Goal: Communication & Community: Participate in discussion

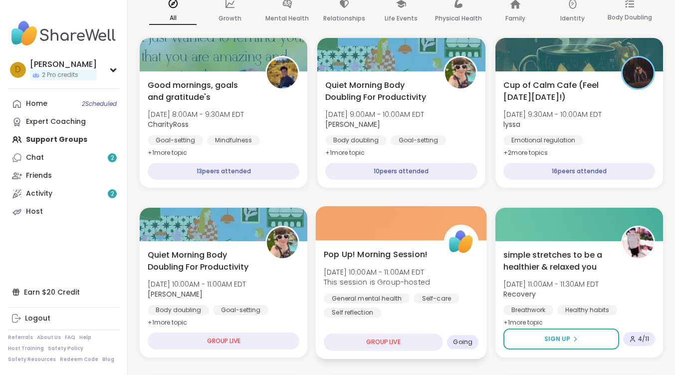
scroll to position [200, 0]
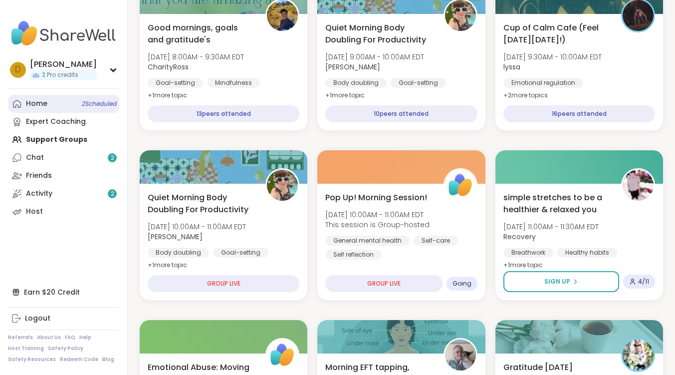
click at [47, 108] on link "Home 2 Scheduled" at bounding box center [63, 104] width 111 height 18
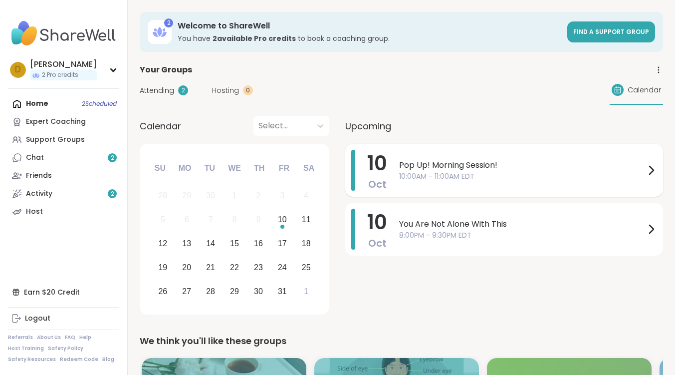
click at [424, 171] on span "10:00AM - 11:00AM EDT" at bounding box center [522, 176] width 246 height 10
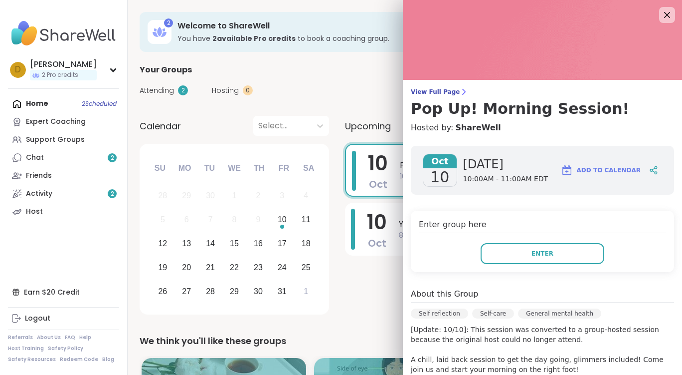
click at [516, 265] on div "Enter group here Enter" at bounding box center [542, 241] width 263 height 61
click at [502, 250] on button "Enter" at bounding box center [543, 253] width 124 height 21
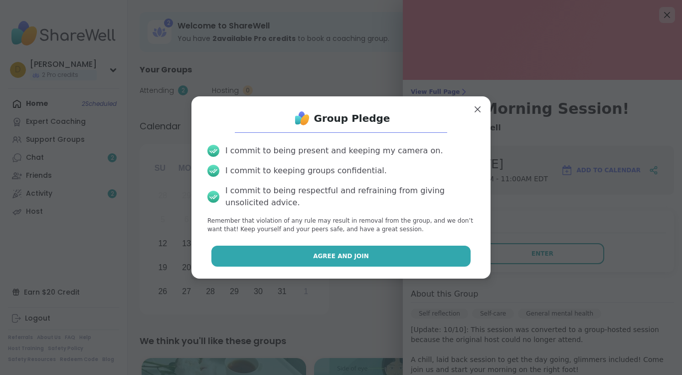
click at [350, 257] on span "Agree and Join" at bounding box center [341, 255] width 56 height 9
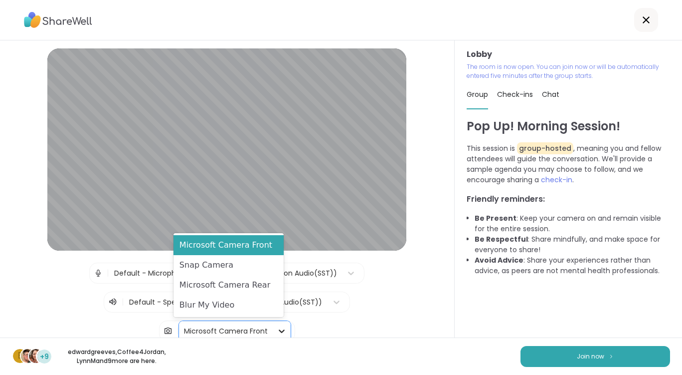
click at [278, 331] on icon at bounding box center [282, 331] width 10 height 10
click at [257, 304] on div "Blur My Video" at bounding box center [229, 305] width 110 height 20
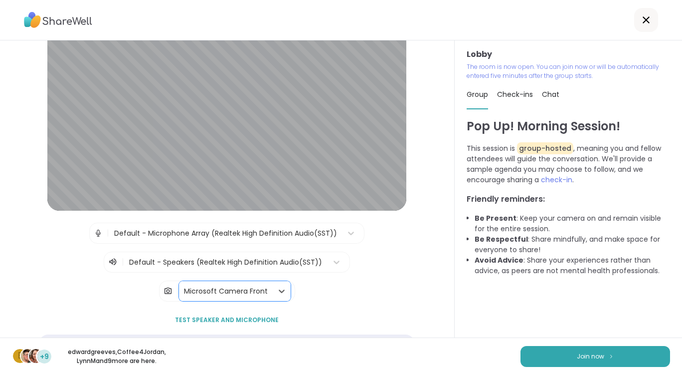
scroll to position [75, 0]
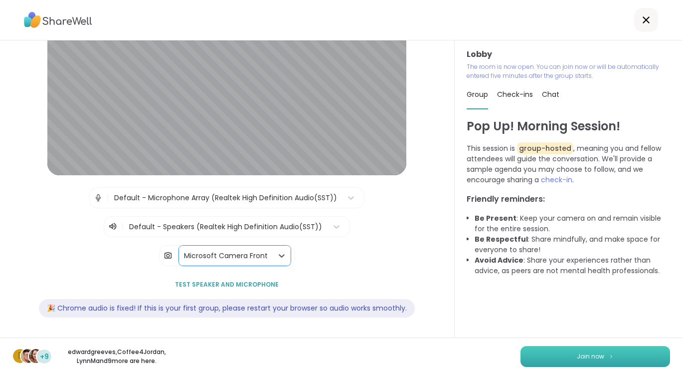
click at [540, 356] on button "Join now" at bounding box center [596, 356] width 150 height 21
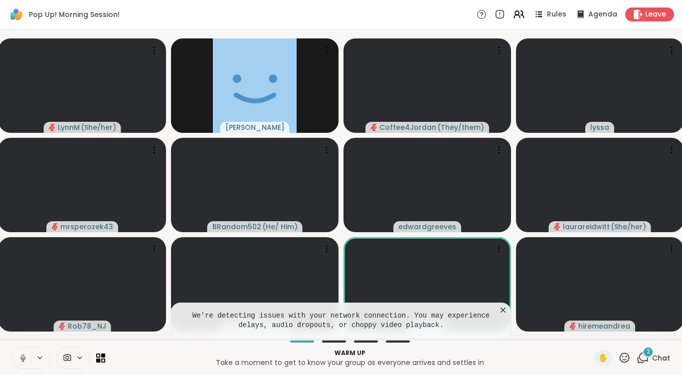
click at [500, 308] on icon at bounding box center [503, 310] width 10 height 10
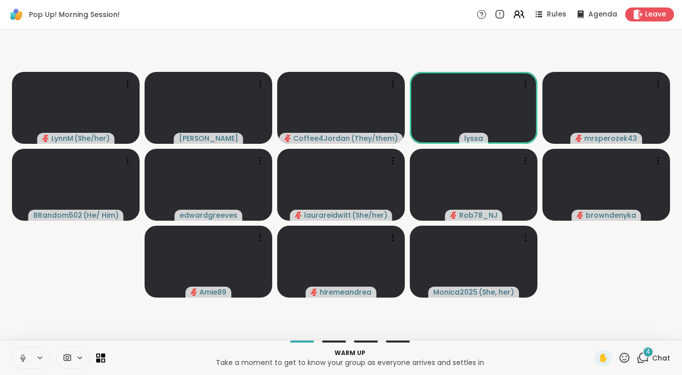
click at [608, 321] on video-player-container "[PERSON_NAME] ( She/her ) [PERSON_NAME] Coffee4Jordan ( They/them ) lyssa mrspe…" at bounding box center [341, 184] width 670 height 302
click at [638, 359] on icon at bounding box center [643, 357] width 12 height 12
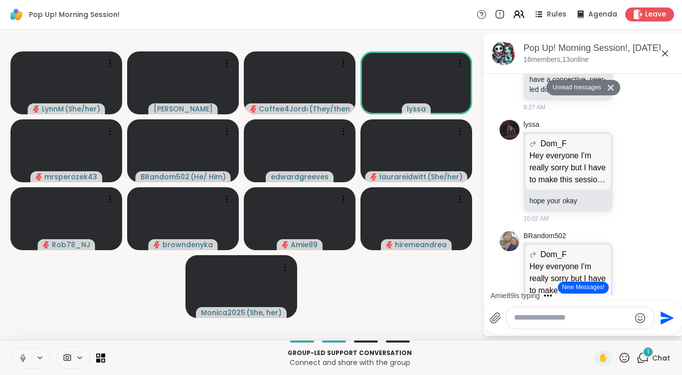
scroll to position [299, 0]
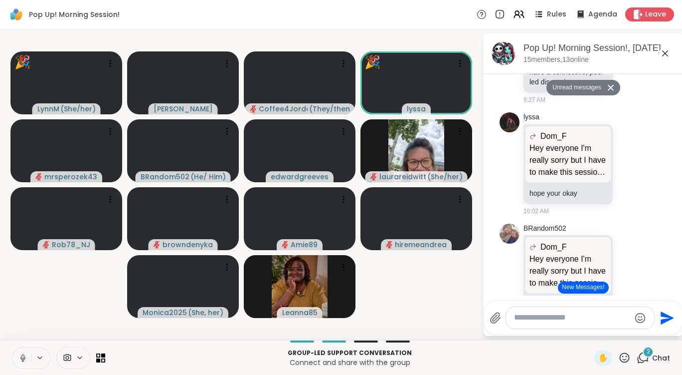
click at [620, 355] on icon at bounding box center [625, 357] width 10 height 10
click at [656, 333] on span "🎉" at bounding box center [661, 331] width 10 height 12
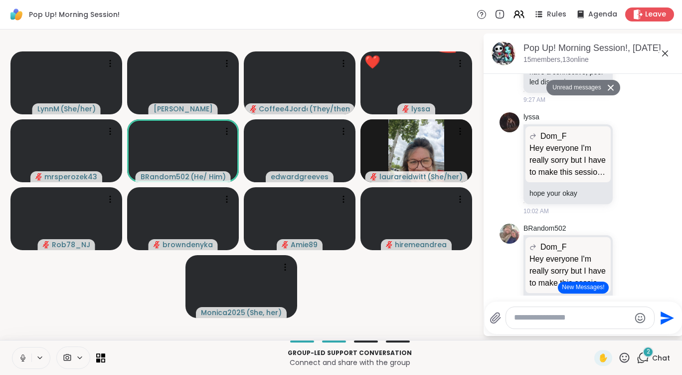
click at [643, 351] on div "2" at bounding box center [648, 351] width 11 height 11
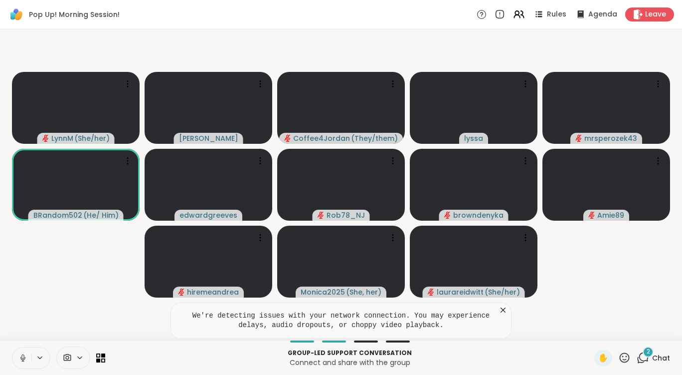
click at [502, 309] on icon at bounding box center [503, 310] width 10 height 10
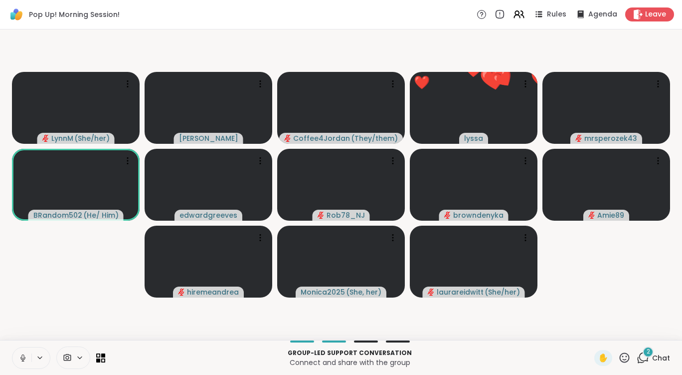
click at [643, 356] on div "2" at bounding box center [648, 351] width 11 height 11
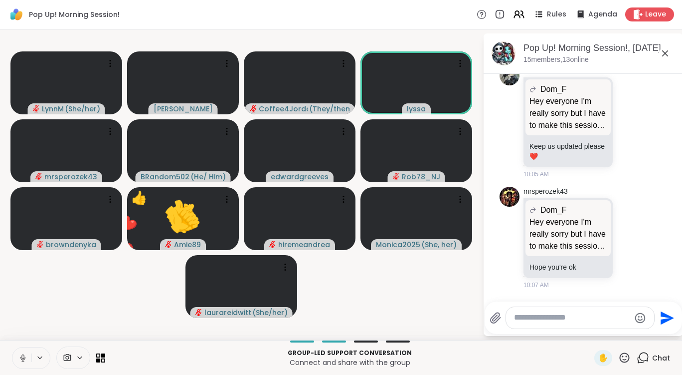
scroll to position [649, 0]
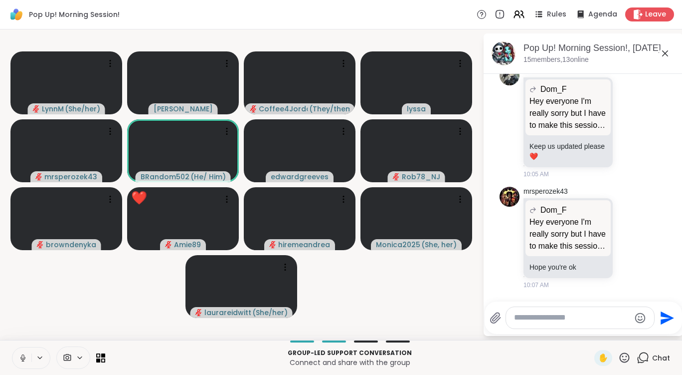
click at [666, 54] on icon at bounding box center [665, 53] width 6 height 6
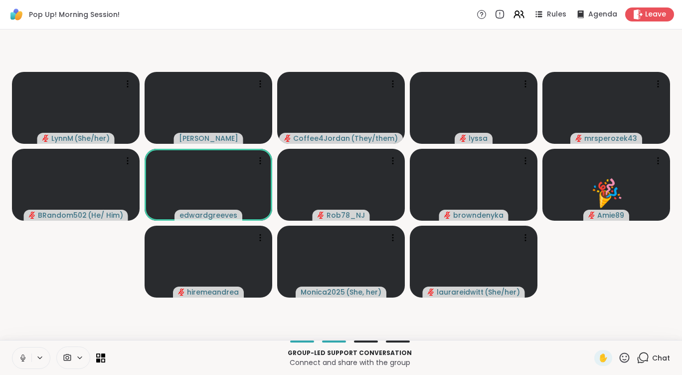
click at [27, 359] on icon at bounding box center [22, 357] width 9 height 9
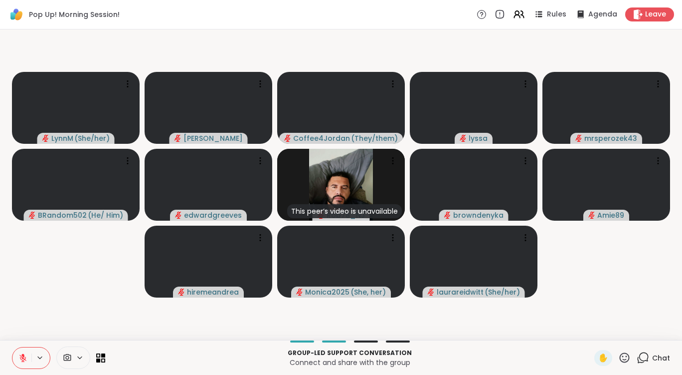
click at [26, 353] on icon at bounding box center [22, 357] width 9 height 9
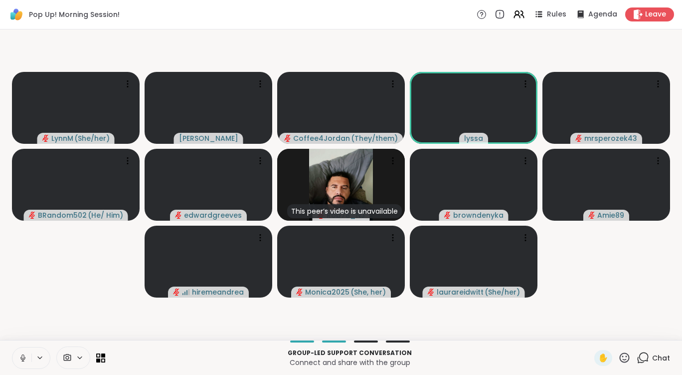
click at [24, 355] on icon at bounding box center [22, 357] width 9 height 9
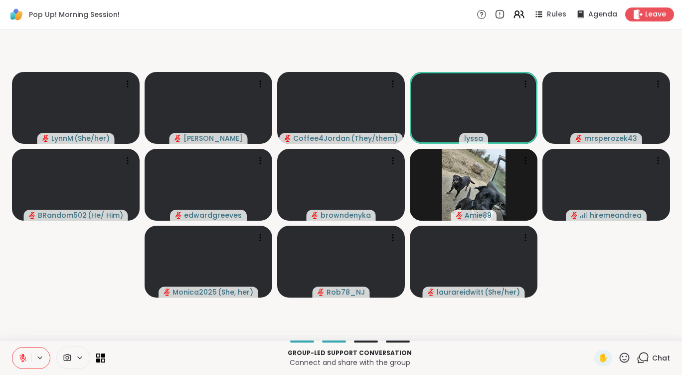
click at [23, 357] on icon at bounding box center [22, 357] width 7 height 7
click at [25, 357] on icon at bounding box center [22, 357] width 9 height 9
click at [25, 357] on icon at bounding box center [22, 357] width 7 height 7
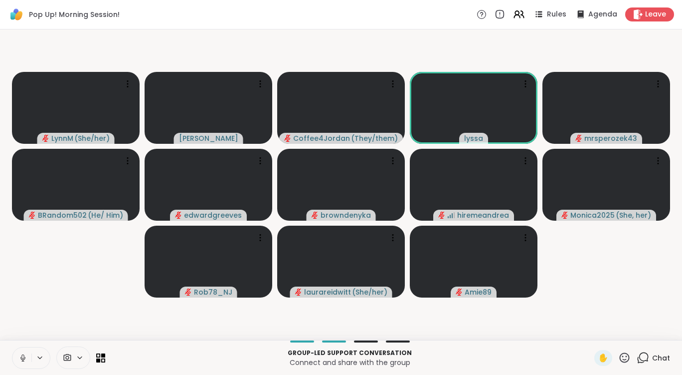
click at [24, 357] on icon at bounding box center [22, 356] width 2 height 4
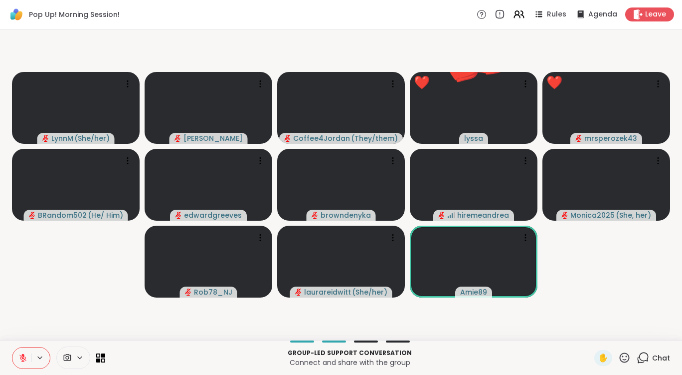
click at [620, 355] on icon at bounding box center [625, 357] width 12 height 12
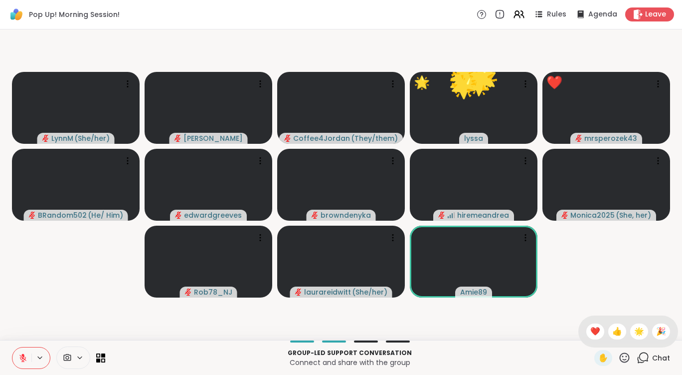
click at [591, 331] on span "❤️" at bounding box center [596, 331] width 10 height 12
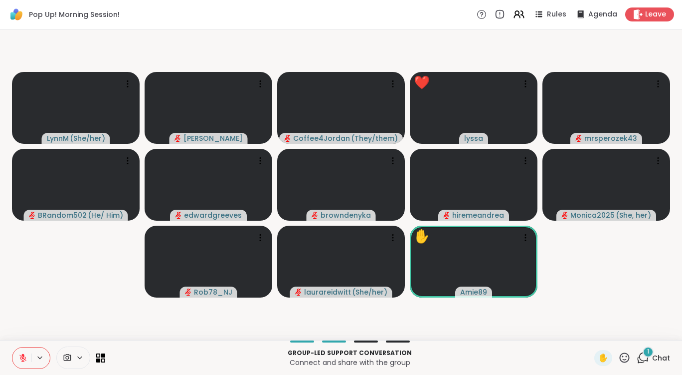
click at [619, 356] on icon at bounding box center [625, 357] width 12 height 12
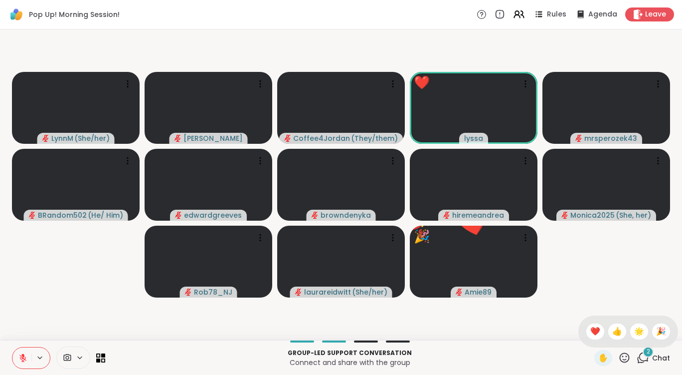
click at [637, 360] on icon at bounding box center [643, 357] width 12 height 12
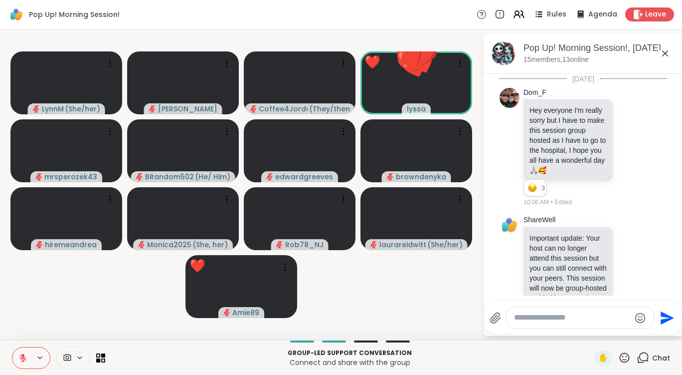
scroll to position [895, 0]
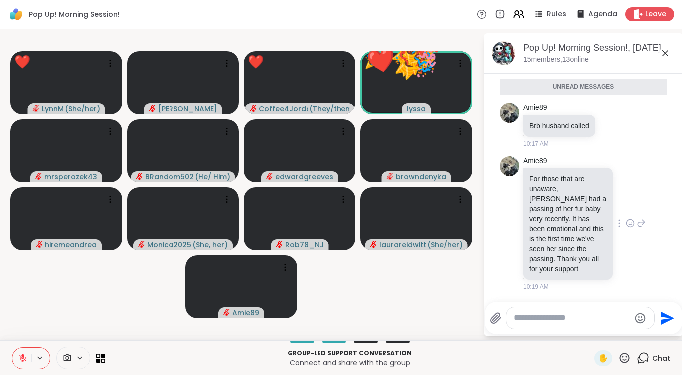
click at [626, 221] on icon at bounding box center [630, 223] width 9 height 10
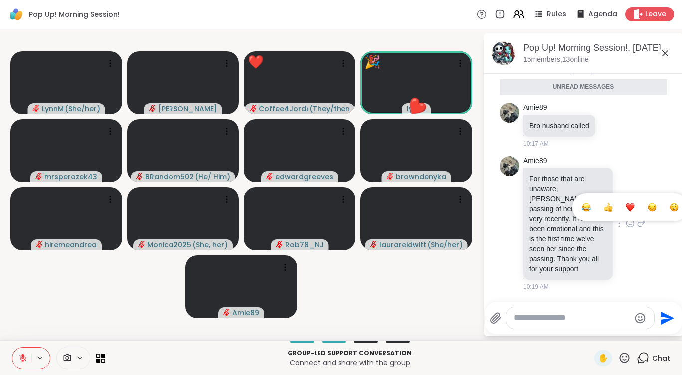
click at [648, 212] on span "Select Reaction: Sad" at bounding box center [652, 207] width 9 height 10
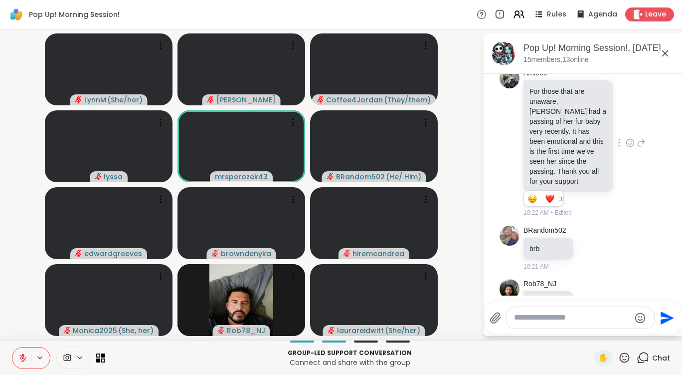
scroll to position [993, 0]
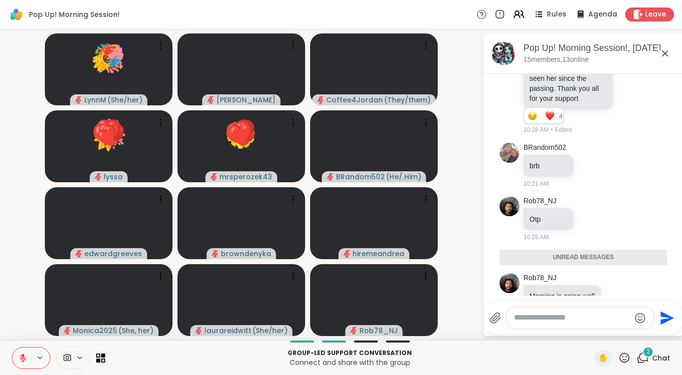
click at [21, 358] on icon at bounding box center [22, 357] width 9 height 9
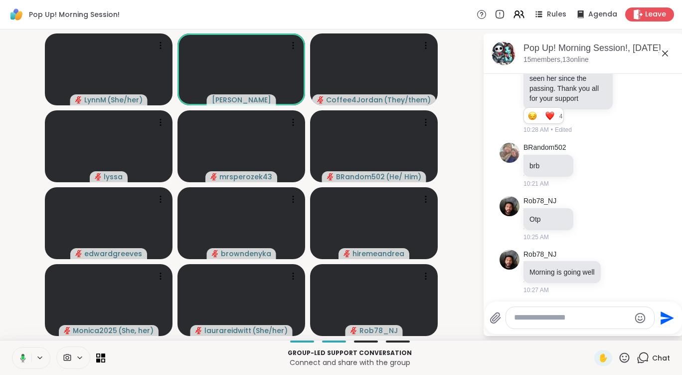
scroll to position [1109, 0]
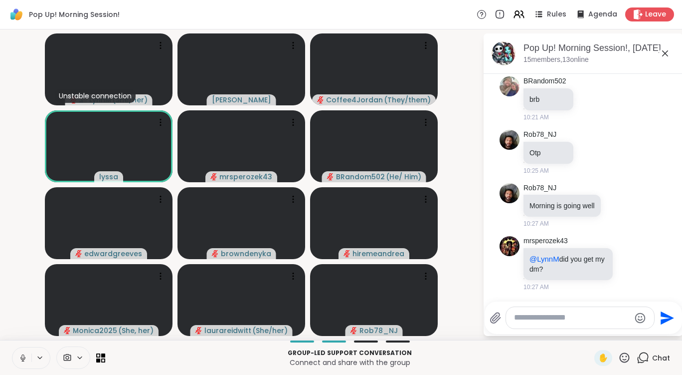
click at [22, 357] on icon at bounding box center [22, 357] width 9 height 9
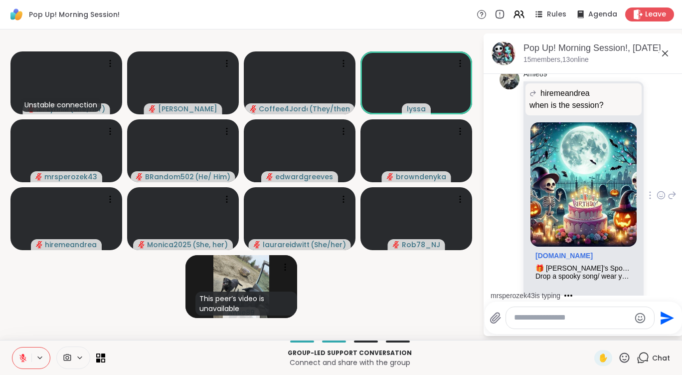
scroll to position [1495, 0]
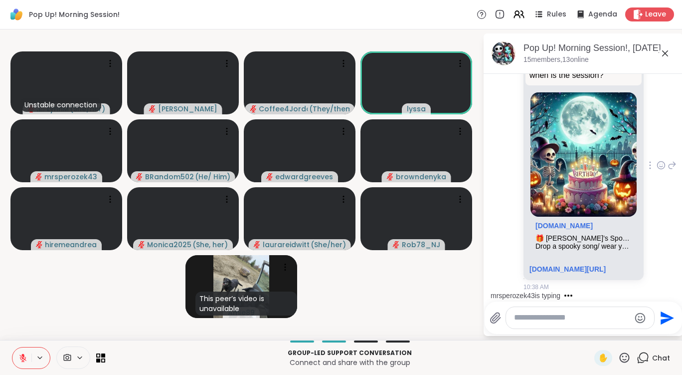
click at [594, 234] on div "🎁 [PERSON_NAME]’s Spooktacular Birthday Party 🎃" at bounding box center [584, 238] width 96 height 8
click at [584, 265] on link "[DOMAIN_NAME][URL]" at bounding box center [568, 269] width 76 height 8
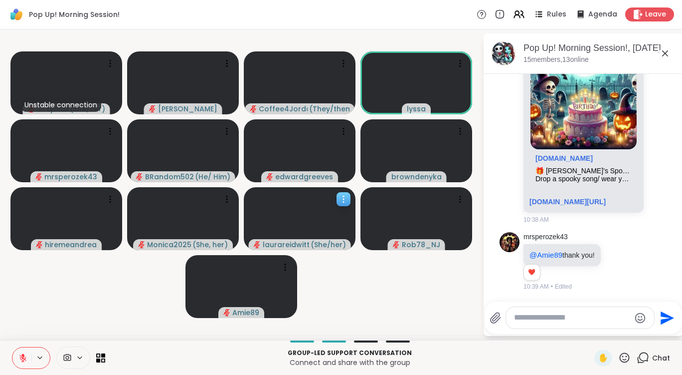
scroll to position [1572, 0]
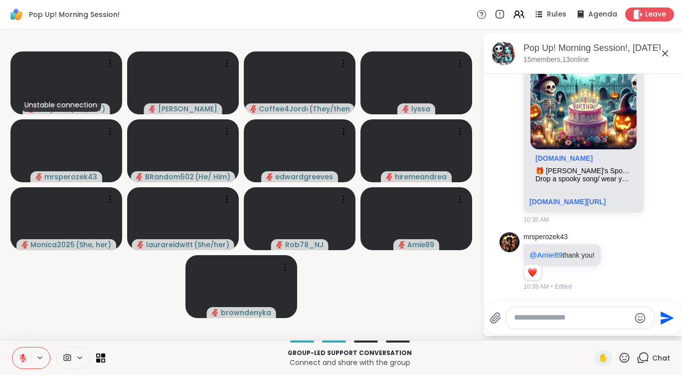
click at [27, 358] on button at bounding box center [21, 357] width 19 height 21
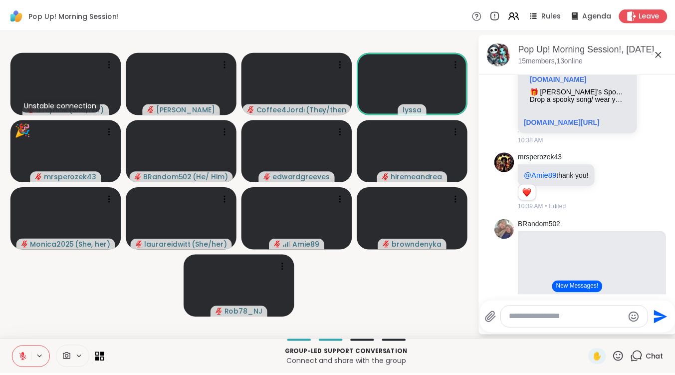
scroll to position [1680, 0]
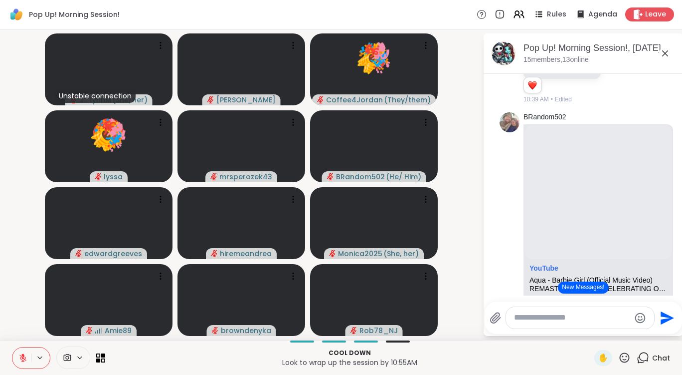
click at [27, 353] on icon at bounding box center [22, 357] width 9 height 9
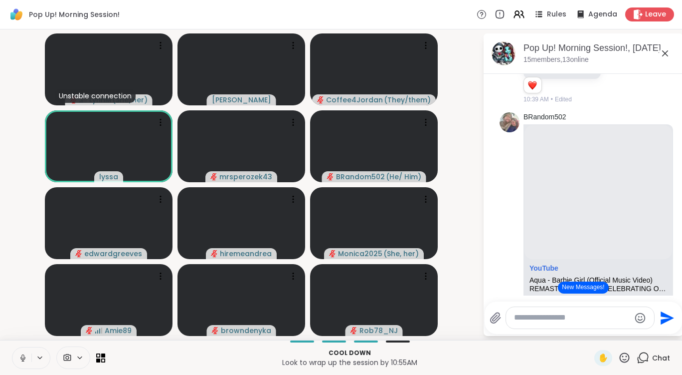
click at [28, 356] on button at bounding box center [21, 357] width 19 height 21
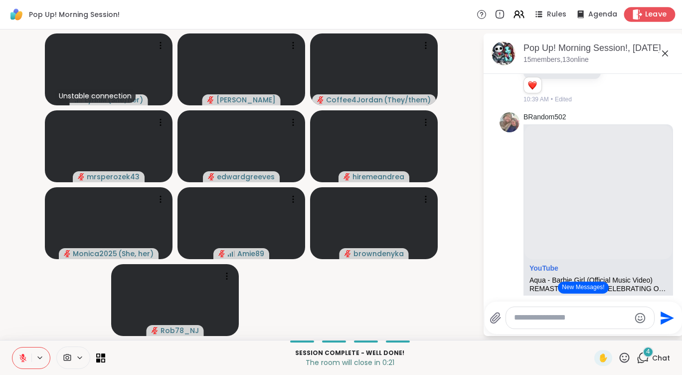
click at [648, 15] on span "Leave" at bounding box center [656, 14] width 22 height 10
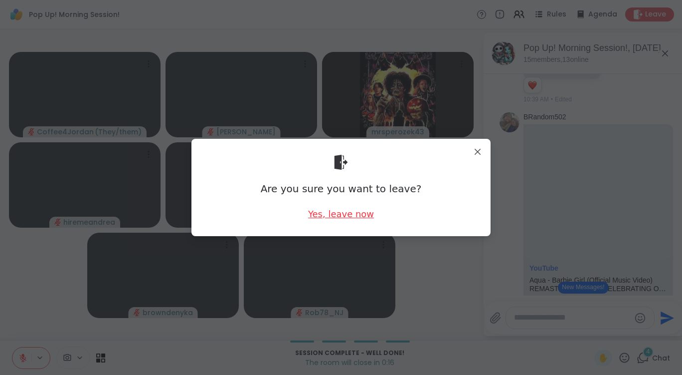
click at [340, 215] on div "Yes, leave now" at bounding box center [341, 214] width 66 height 12
click at [355, 214] on div "Yes, leave now" at bounding box center [341, 214] width 66 height 12
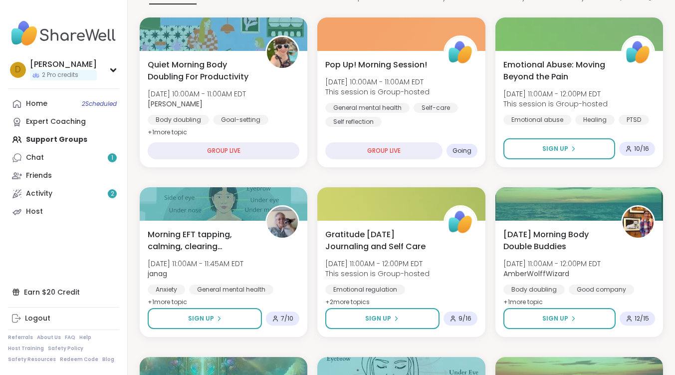
scroll to position [182, 0]
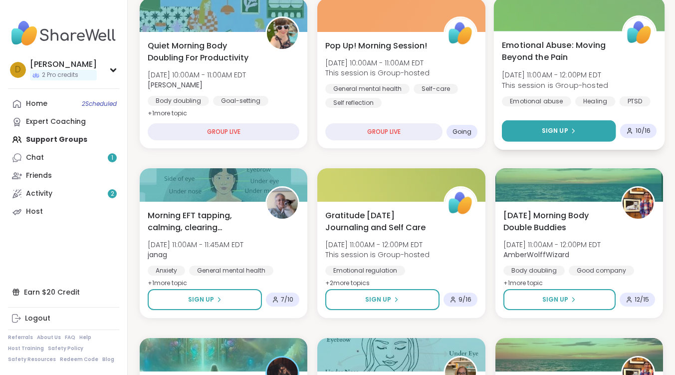
click at [545, 128] on span "Sign Up" at bounding box center [554, 130] width 26 height 9
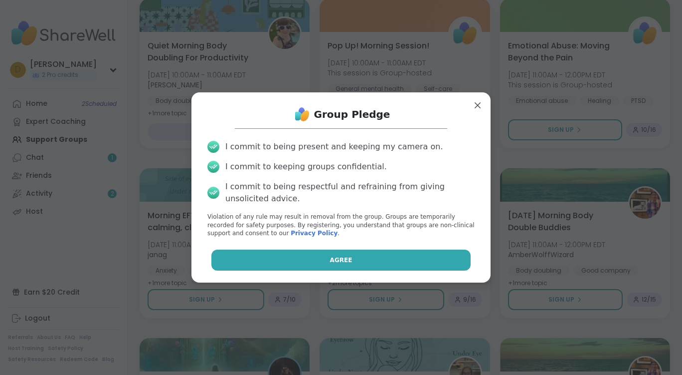
click at [378, 262] on button "Agree" at bounding box center [342, 259] width 260 height 21
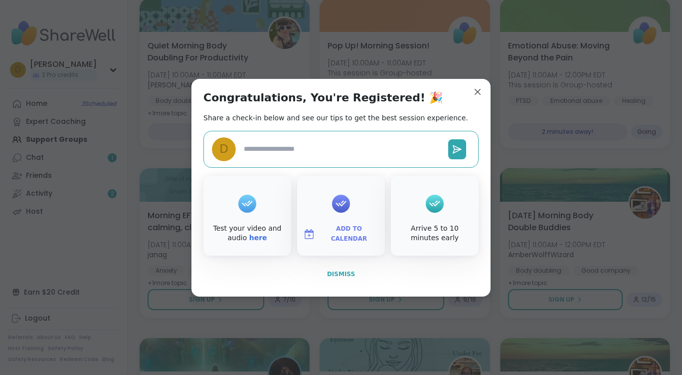
click at [334, 272] on span "Dismiss" at bounding box center [341, 273] width 28 height 7
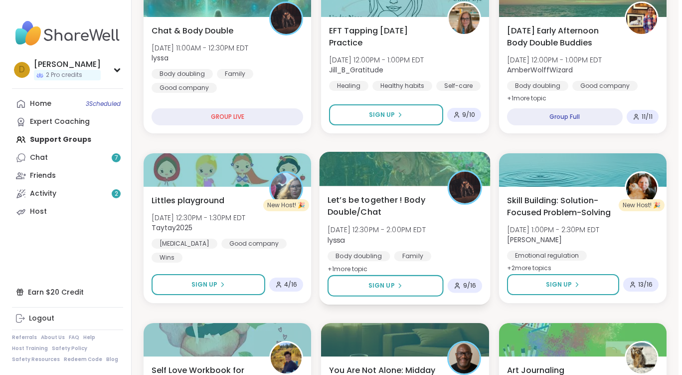
scroll to position [581, 0]
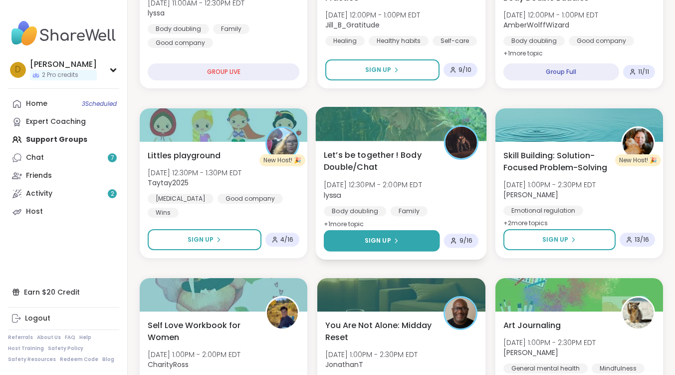
click at [407, 243] on button "Sign Up" at bounding box center [382, 240] width 116 height 21
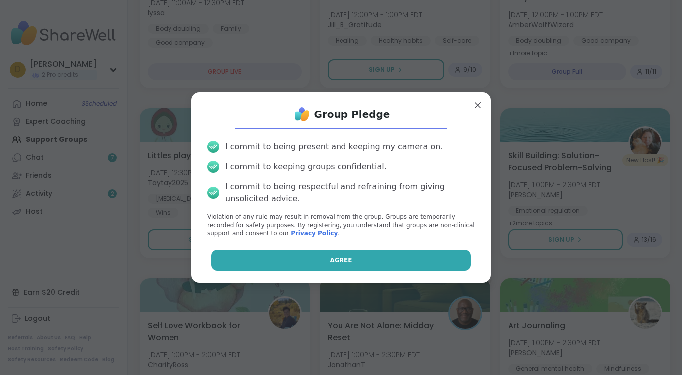
click at [388, 257] on button "Agree" at bounding box center [342, 259] width 260 height 21
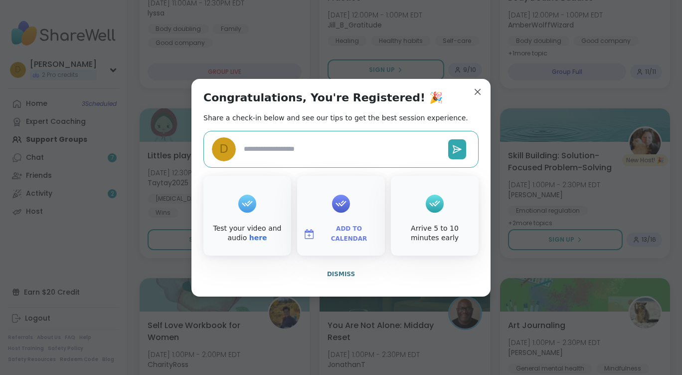
type textarea "*"
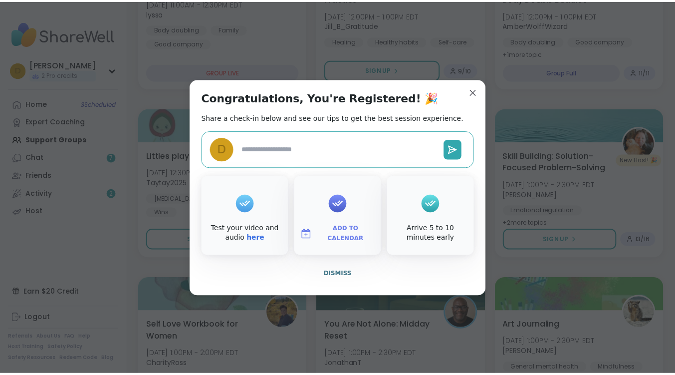
scroll to position [605, 0]
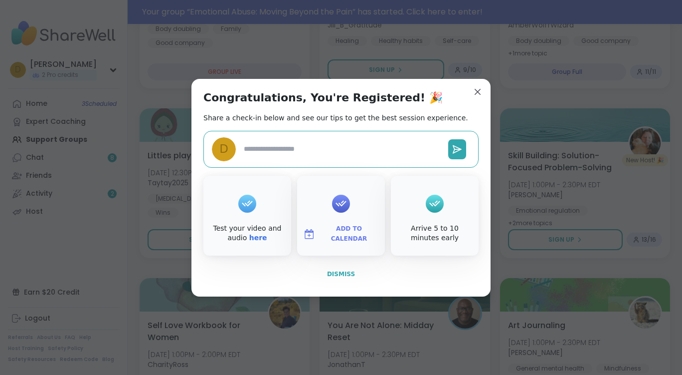
click at [349, 274] on button "Dismiss" at bounding box center [341, 273] width 275 height 21
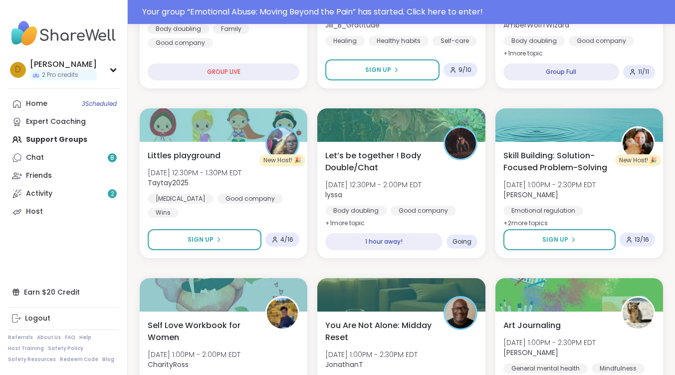
scroll to position [455, 0]
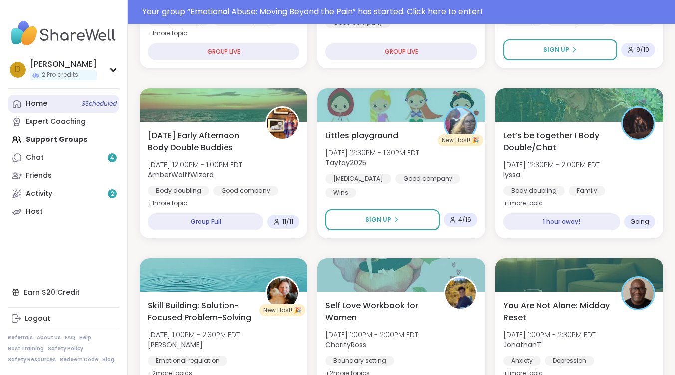
click at [45, 101] on div "Home 3 Scheduled" at bounding box center [36, 104] width 21 height 10
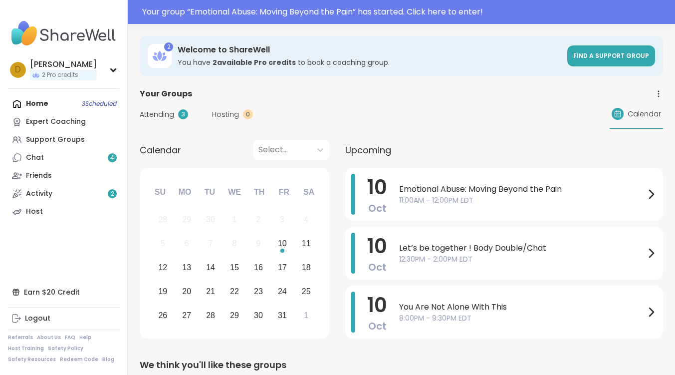
click at [418, 189] on span "Emotional Abuse: Moving Beyond the Pain" at bounding box center [522, 189] width 246 height 12
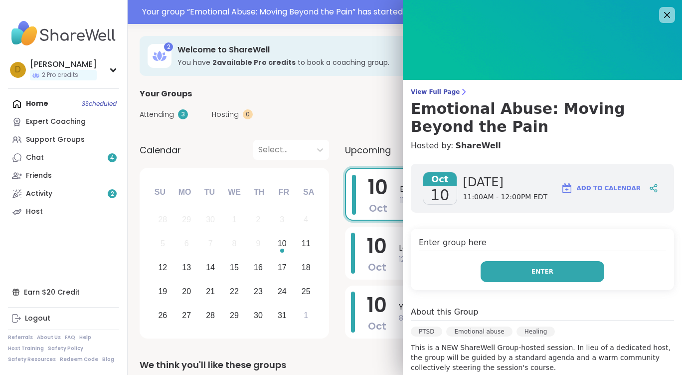
click at [524, 281] on button "Enter" at bounding box center [543, 271] width 124 height 21
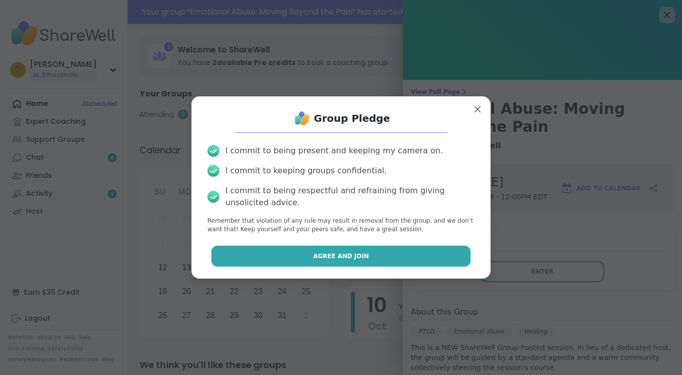
click at [377, 265] on button "Agree and Join" at bounding box center [342, 255] width 260 height 21
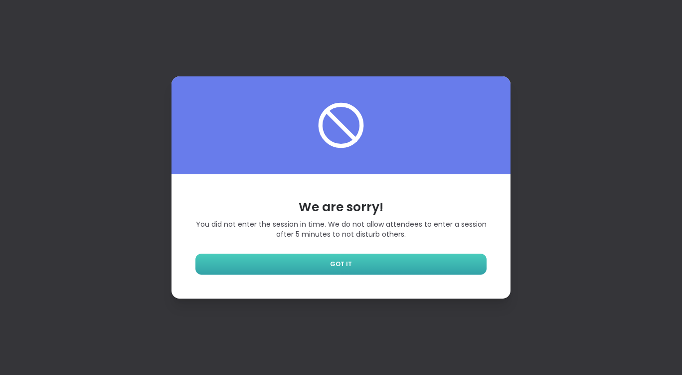
click at [345, 261] on span "GOT IT" at bounding box center [341, 263] width 22 height 9
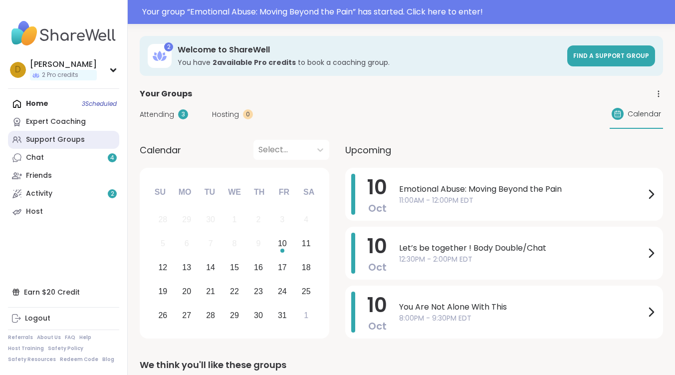
click at [57, 135] on div "Support Groups" at bounding box center [55, 140] width 59 height 10
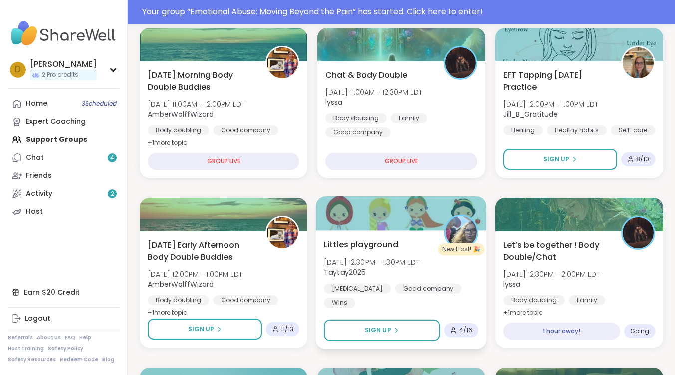
scroll to position [399, 0]
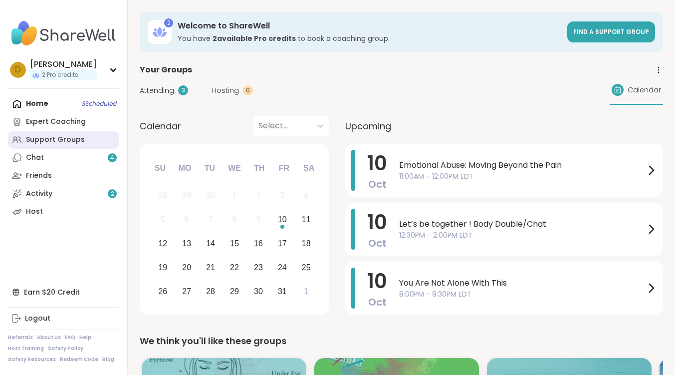
click at [74, 140] on div "Support Groups" at bounding box center [55, 140] width 59 height 10
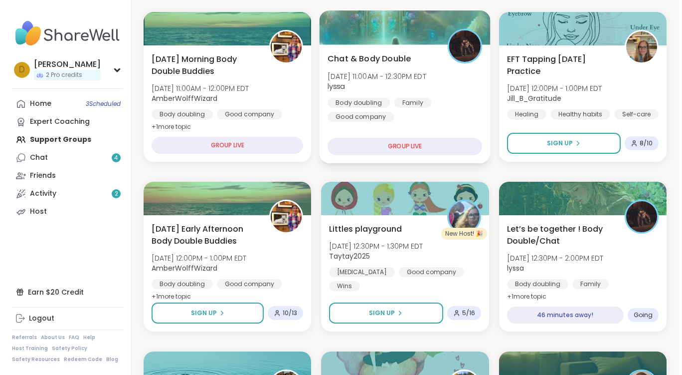
scroll to position [349, 0]
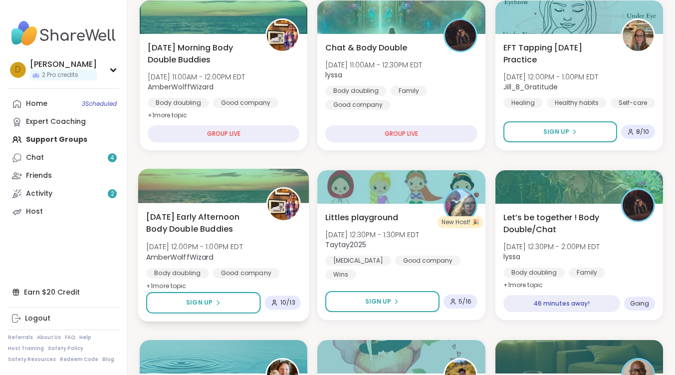
click at [227, 218] on span "[DATE] Early Afternoon Body Double Buddies" at bounding box center [200, 223] width 109 height 24
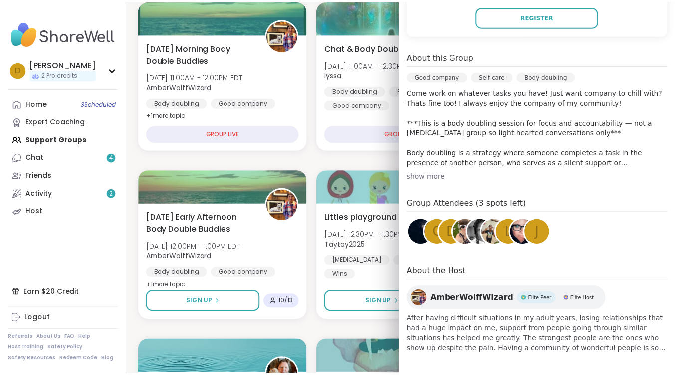
scroll to position [258, 0]
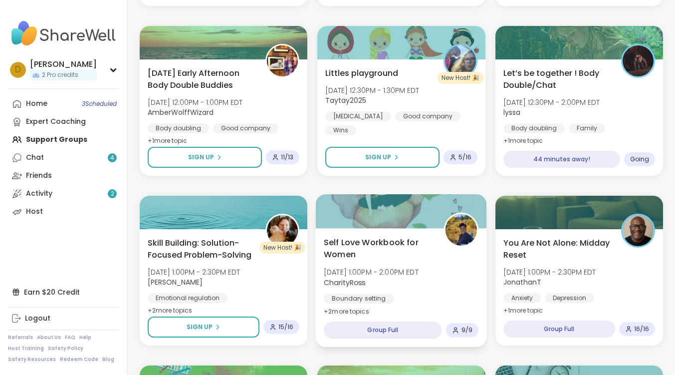
scroll to position [499, 0]
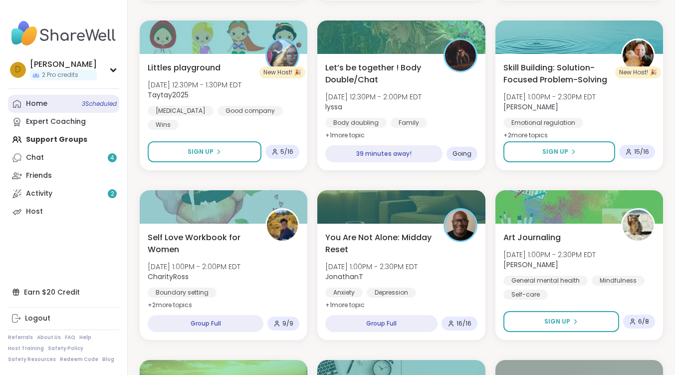
click at [69, 105] on link "Home 3 Scheduled" at bounding box center [63, 104] width 111 height 18
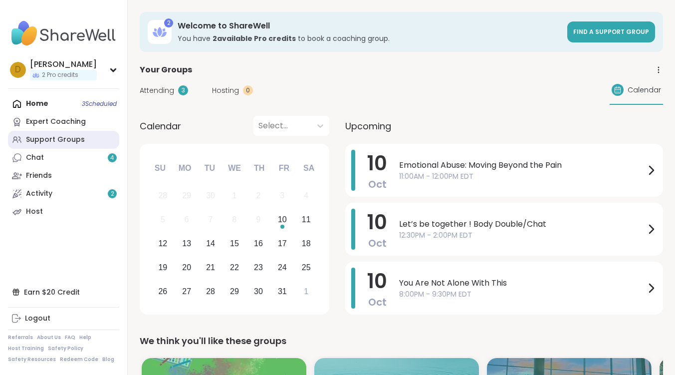
click at [52, 145] on link "Support Groups" at bounding box center [63, 140] width 111 height 18
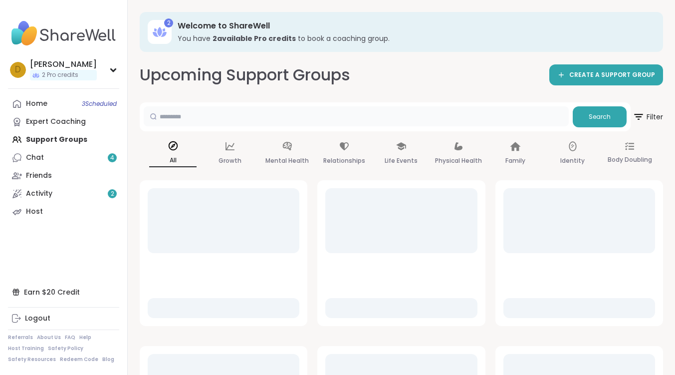
click at [253, 116] on input "text" at bounding box center [356, 116] width 425 height 20
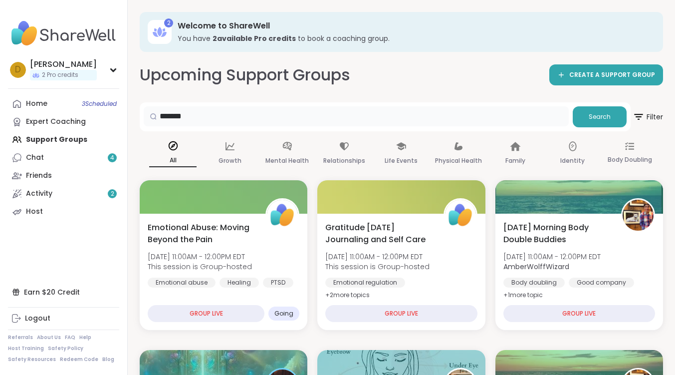
type input "*******"
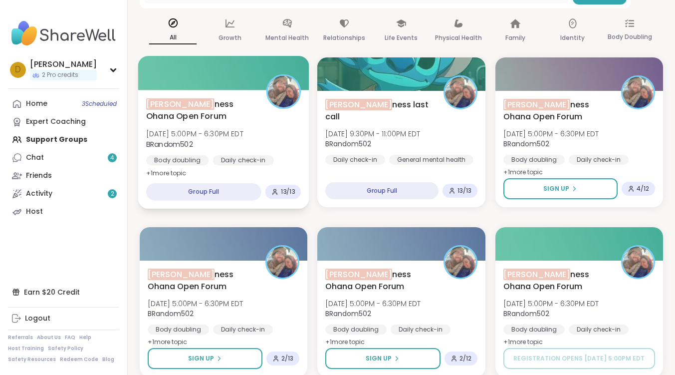
scroll to position [150, 0]
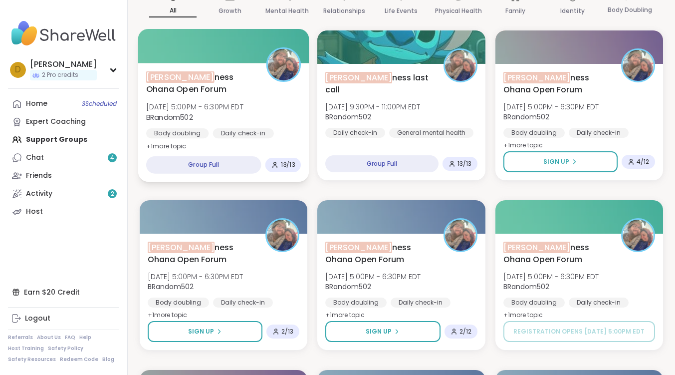
click at [198, 76] on span "BRandom ness Ohana Open Forum" at bounding box center [200, 83] width 109 height 24
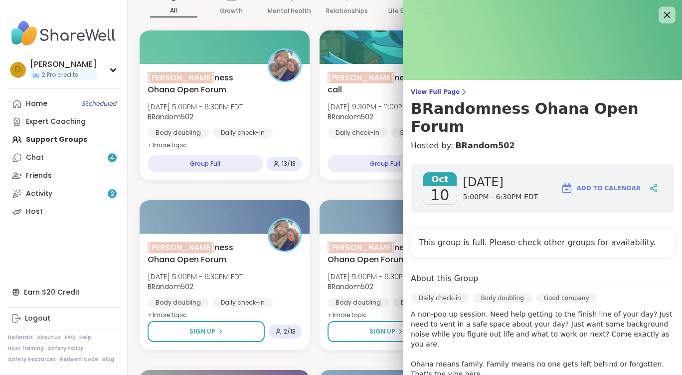
click at [661, 19] on icon at bounding box center [667, 14] width 12 height 12
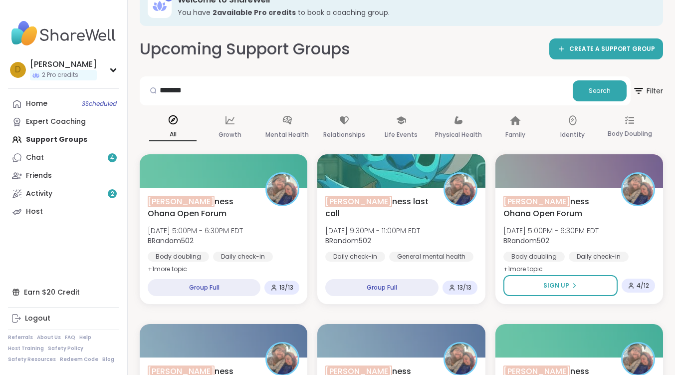
scroll to position [0, 0]
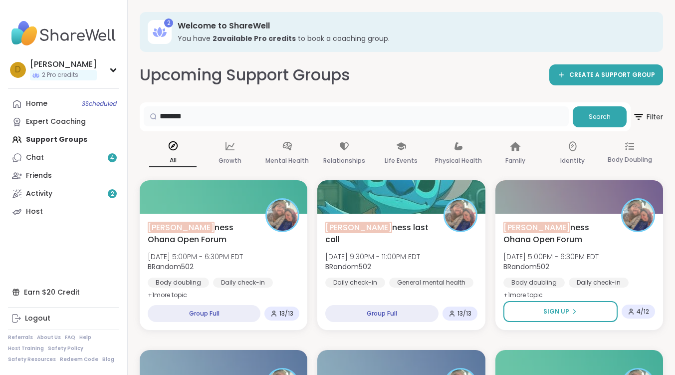
drag, startPoint x: 222, startPoint y: 115, endPoint x: 120, endPoint y: 103, distance: 103.0
click at [597, 122] on button "Search" at bounding box center [600, 116] width 54 height 21
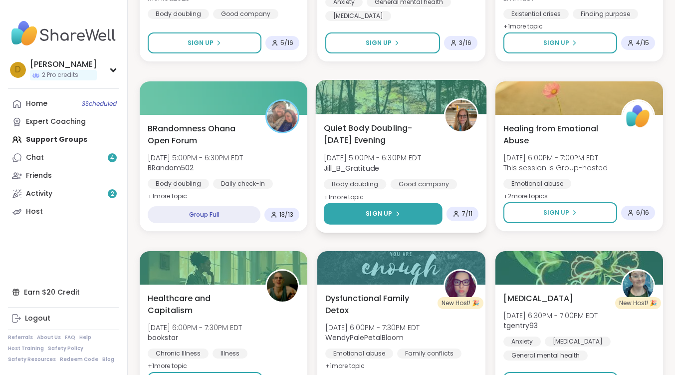
scroll to position [1447, 0]
